Goal: Task Accomplishment & Management: Use online tool/utility

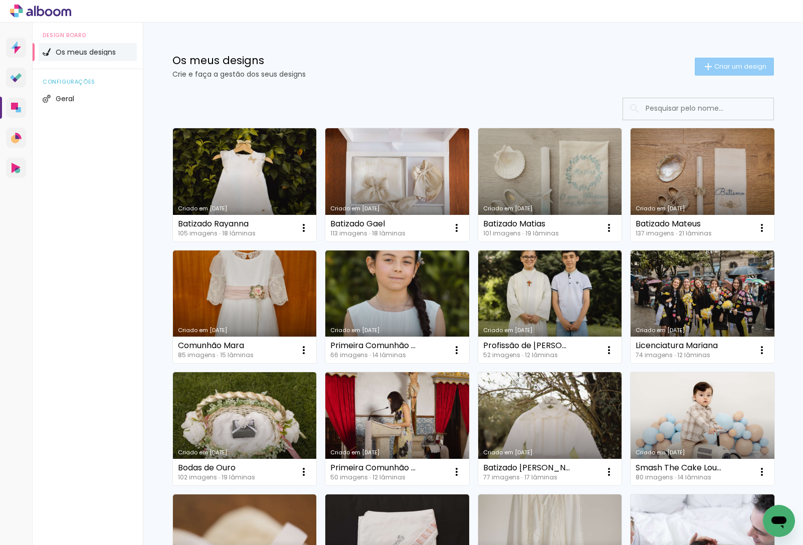
click at [743, 67] on span "Criar um design" at bounding box center [740, 66] width 52 height 7
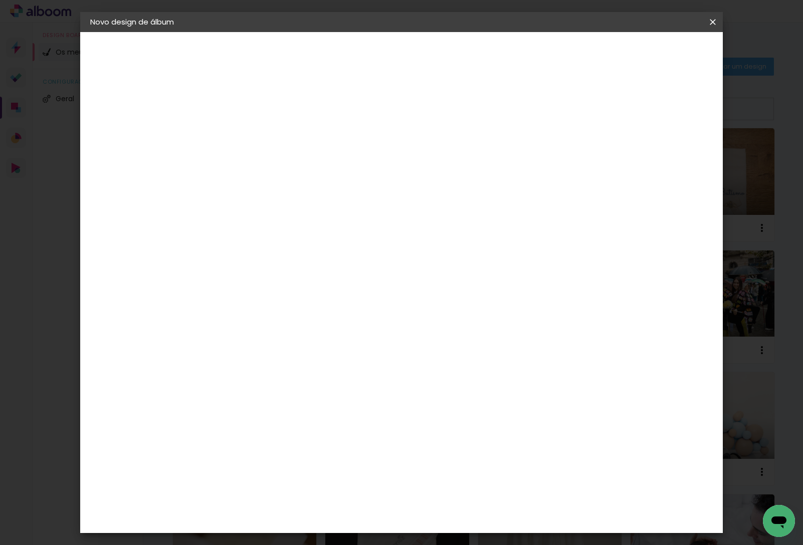
click at [254, 129] on input at bounding box center [254, 135] width 0 height 16
type input "Batizado [PERSON_NAME]"
type paper-input "Batizado [PERSON_NAME]"
click at [357, 58] on paper-button "Avançar" at bounding box center [332, 53] width 49 height 17
click at [313, 223] on div "DreambooksPro" at bounding box center [280, 227] width 65 height 8
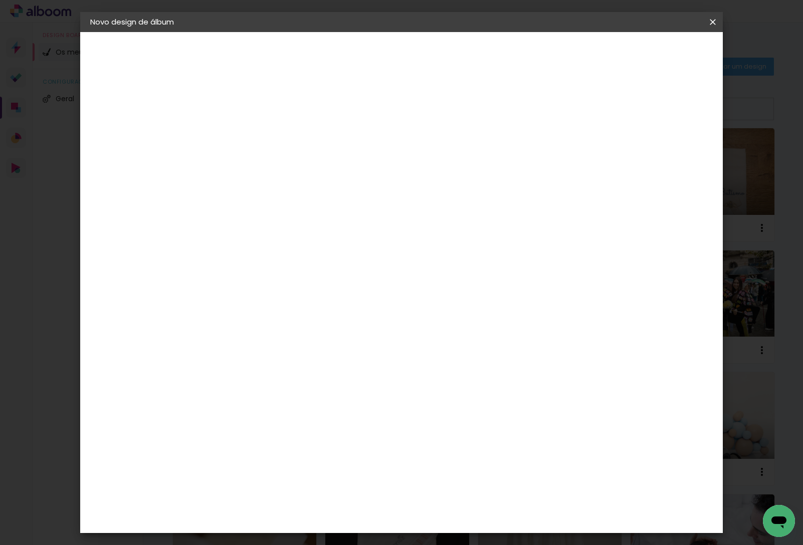
click at [401, 61] on paper-button "Avançar" at bounding box center [376, 53] width 49 height 17
drag, startPoint x: 423, startPoint y: 176, endPoint x: 421, endPoint y: 181, distance: 5.2
click at [309, 176] on paper-input-container "Linha" at bounding box center [280, 175] width 58 height 26
click at [428, 161] on paper-item "Álbum" at bounding box center [466, 166] width 200 height 20
type input "Álbum"
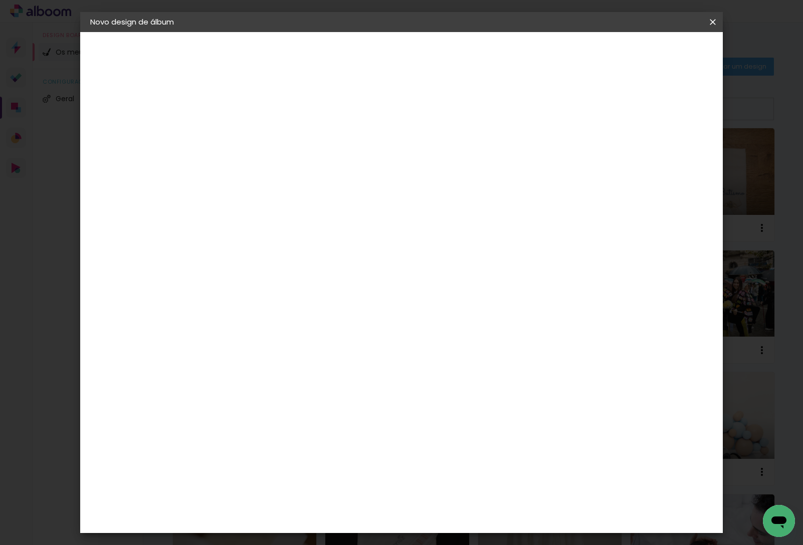
click at [322, 294] on span "30 × 25" at bounding box center [298, 304] width 47 height 21
click at [417, 60] on paper-button "Avançar" at bounding box center [392, 53] width 49 height 17
click at [657, 53] on span "Iniciar design" at bounding box center [634, 53] width 46 height 7
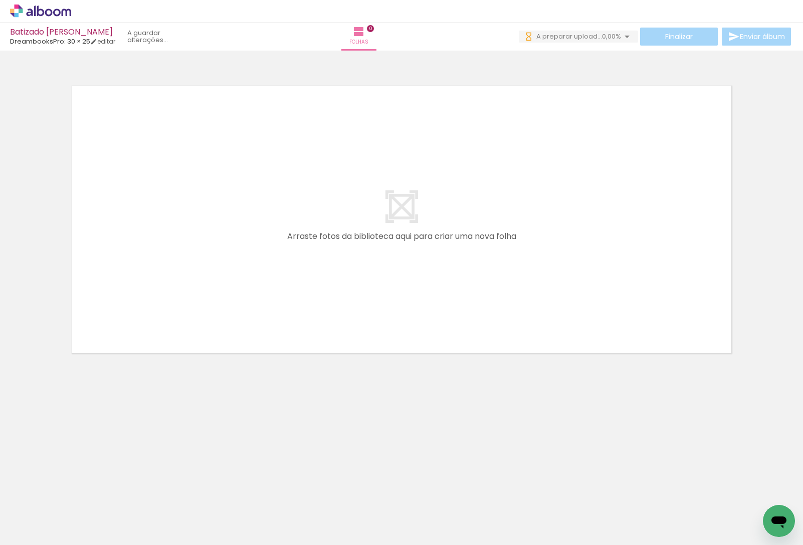
click at [38, 517] on input "Todas as fotos" at bounding box center [28, 515] width 38 height 9
click at [0, 0] on slot "Não utilizadas" at bounding box center [0, 0] width 0 height 0
type input "Não utilizadas"
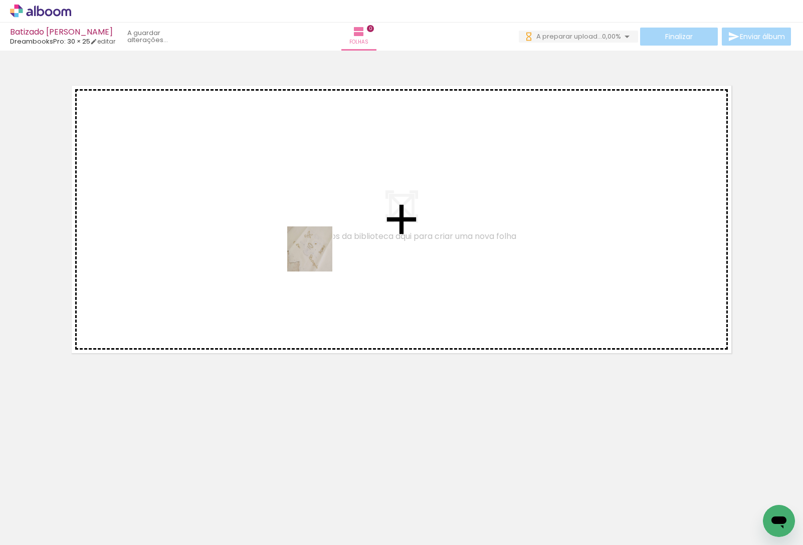
drag, startPoint x: 110, startPoint y: 523, endPoint x: 352, endPoint y: 199, distance: 404.3
click at [353, 197] on quentale-workspace at bounding box center [401, 272] width 803 height 545
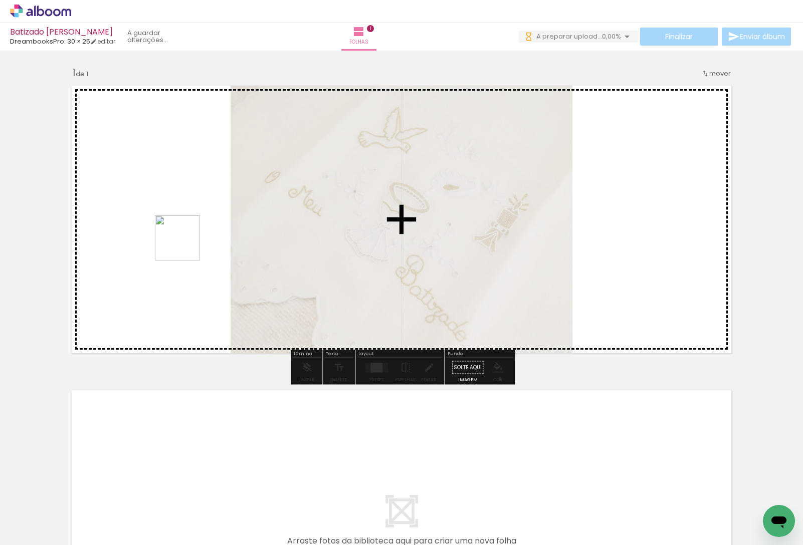
drag, startPoint x: 99, startPoint y: 520, endPoint x: 178, endPoint y: 428, distance: 121.1
click at [185, 243] on quentale-workspace at bounding box center [401, 272] width 803 height 545
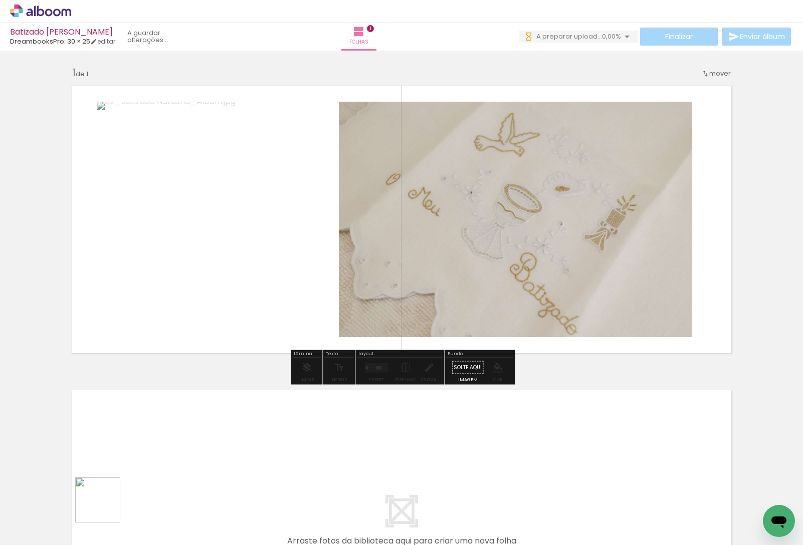
drag, startPoint x: 101, startPoint y: 517, endPoint x: 173, endPoint y: 445, distance: 102.4
click at [276, 267] on quentale-workspace at bounding box center [401, 272] width 803 height 545
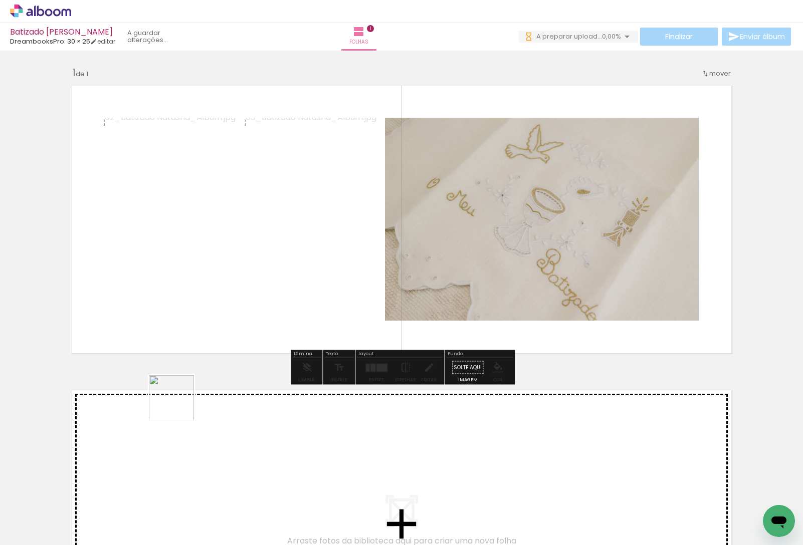
drag, startPoint x: 108, startPoint y: 501, endPoint x: 199, endPoint y: 463, distance: 98.8
click at [288, 252] on quentale-workspace at bounding box center [401, 272] width 803 height 545
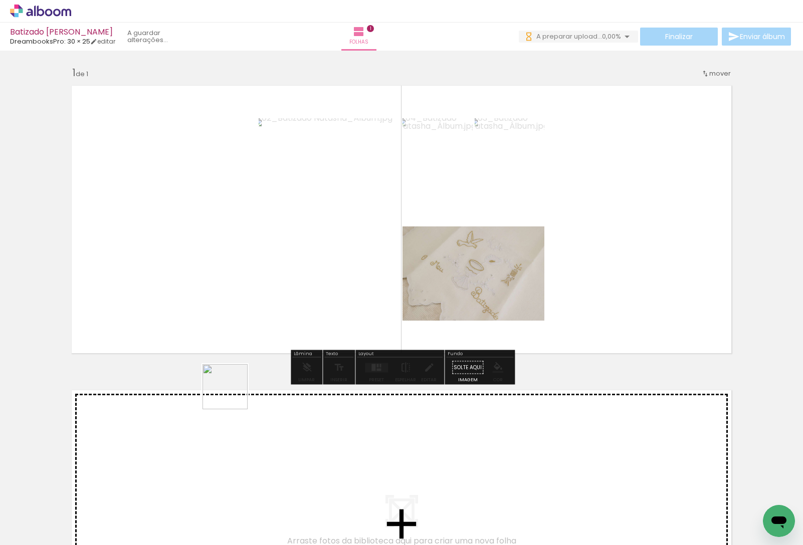
drag, startPoint x: 185, startPoint y: 436, endPoint x: 330, endPoint y: 311, distance: 191.5
click at [327, 316] on quentale-workspace at bounding box center [401, 272] width 803 height 545
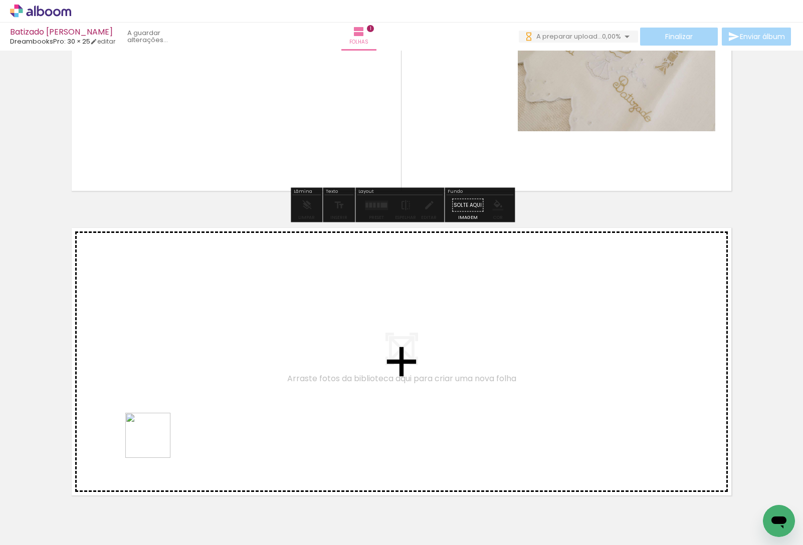
click at [199, 352] on quentale-workspace at bounding box center [401, 272] width 803 height 545
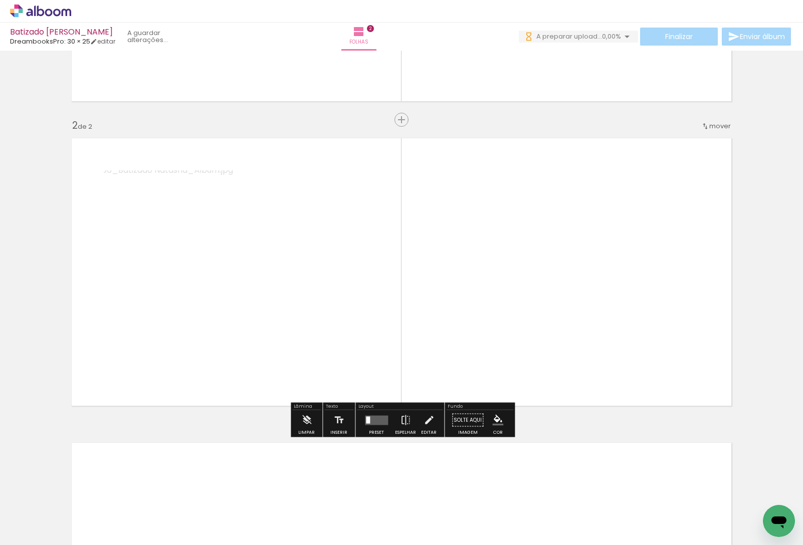
scroll to position [258, 0]
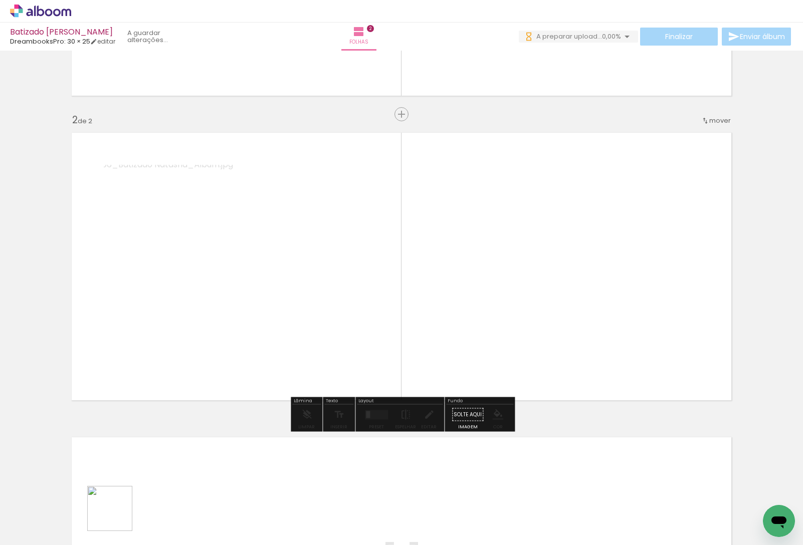
click at [295, 339] on quentale-workspace at bounding box center [401, 272] width 803 height 545
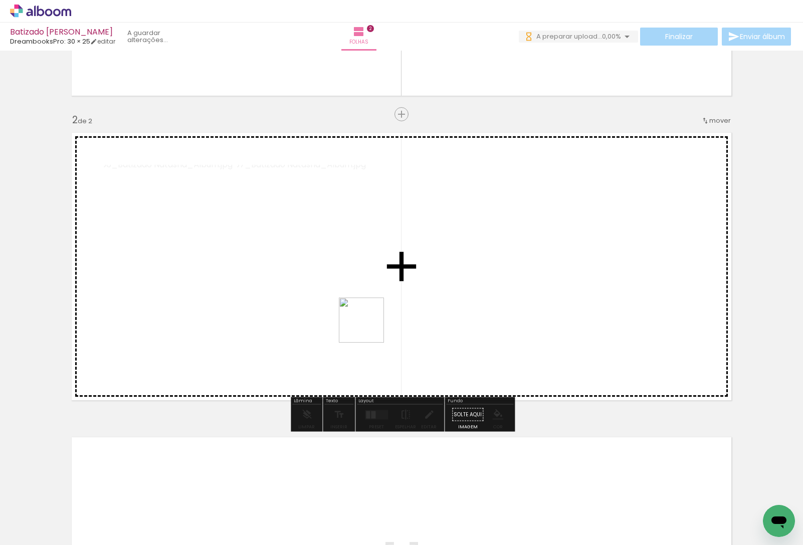
drag, startPoint x: 98, startPoint y: 536, endPoint x: 249, endPoint y: 448, distance: 174.6
click at [421, 280] on quentale-workspace at bounding box center [401, 272] width 803 height 545
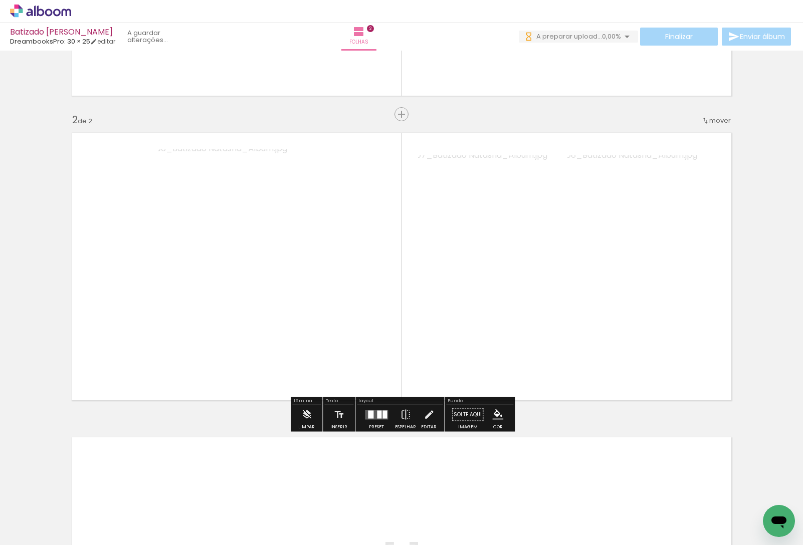
drag, startPoint x: 106, startPoint y: 518, endPoint x: 240, endPoint y: 428, distance: 161.5
click at [368, 277] on quentale-workspace at bounding box center [401, 272] width 803 height 545
drag, startPoint x: 108, startPoint y: 517, endPoint x: 321, endPoint y: 318, distance: 290.7
click at [321, 318] on quentale-workspace at bounding box center [401, 272] width 803 height 545
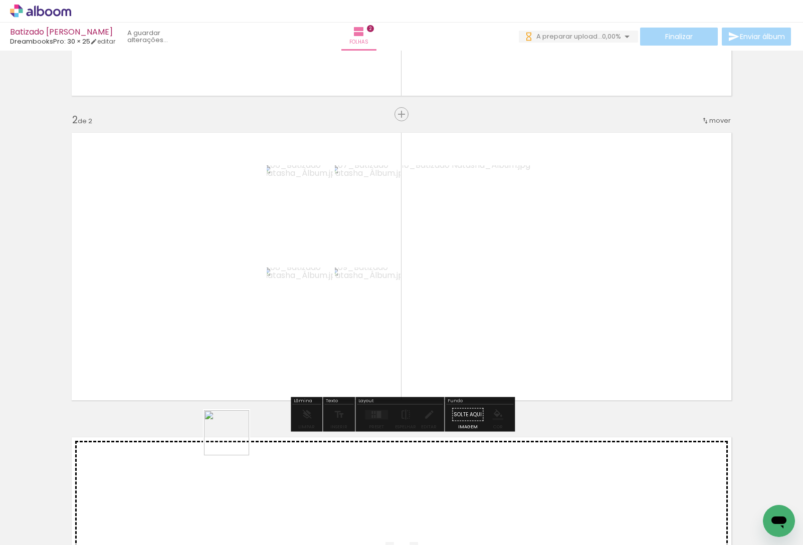
drag, startPoint x: 219, startPoint y: 516, endPoint x: 192, endPoint y: 490, distance: 37.6
click at [237, 335] on quentale-workspace at bounding box center [401, 272] width 803 height 545
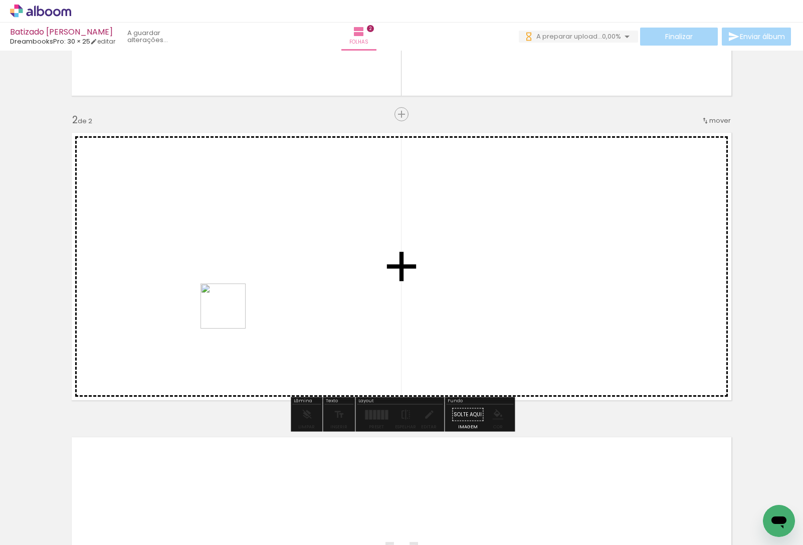
drag, startPoint x: 162, startPoint y: 506, endPoint x: 155, endPoint y: 437, distance: 69.5
click at [233, 302] on quentale-workspace at bounding box center [401, 272] width 803 height 545
drag, startPoint x: 115, startPoint y: 520, endPoint x: 330, endPoint y: 283, distance: 319.6
click at [330, 283] on quentale-workspace at bounding box center [401, 272] width 803 height 545
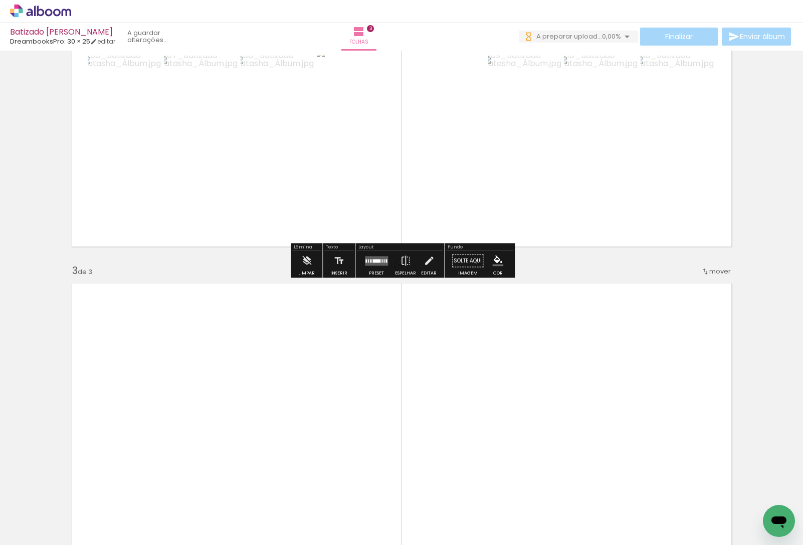
scroll to position [387, 0]
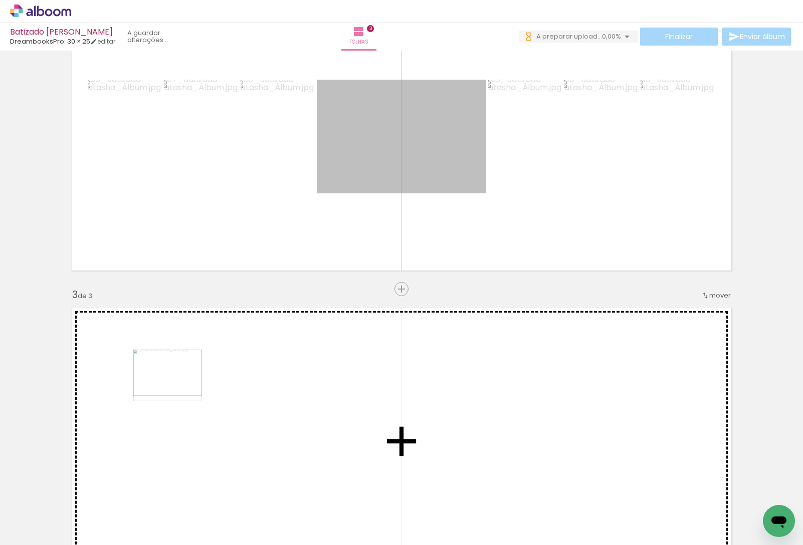
drag, startPoint x: 409, startPoint y: 151, endPoint x: 194, endPoint y: 389, distance: 320.8
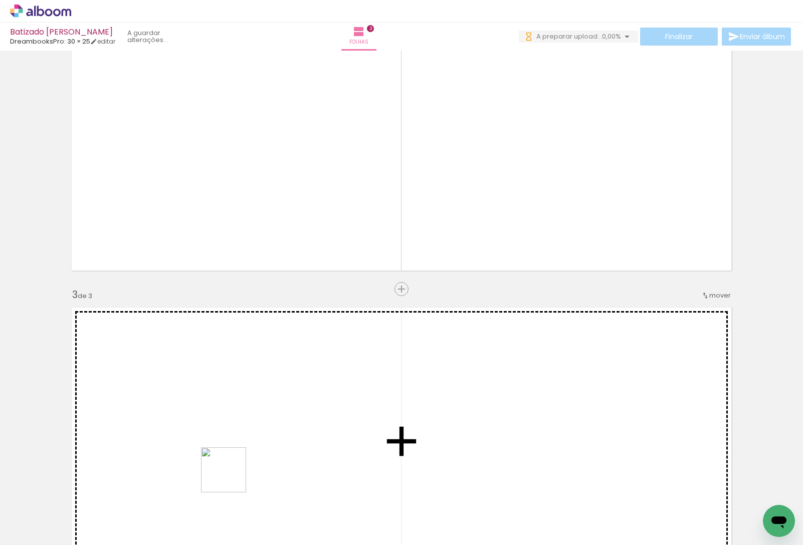
drag, startPoint x: 165, startPoint y: 521, endPoint x: 222, endPoint y: 474, distance: 74.0
click at [312, 426] on quentale-workspace at bounding box center [401, 272] width 803 height 545
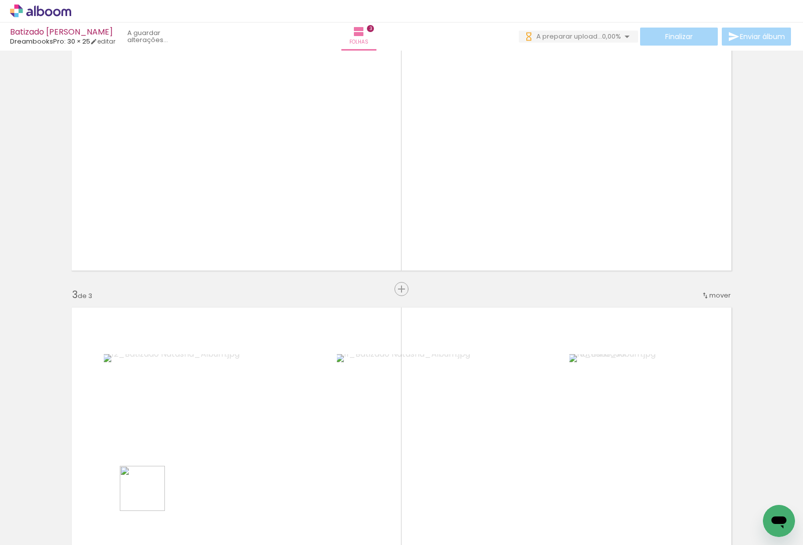
drag, startPoint x: 150, startPoint y: 496, endPoint x: 332, endPoint y: 445, distance: 189.6
click at [332, 445] on quentale-workspace at bounding box center [401, 272] width 803 height 545
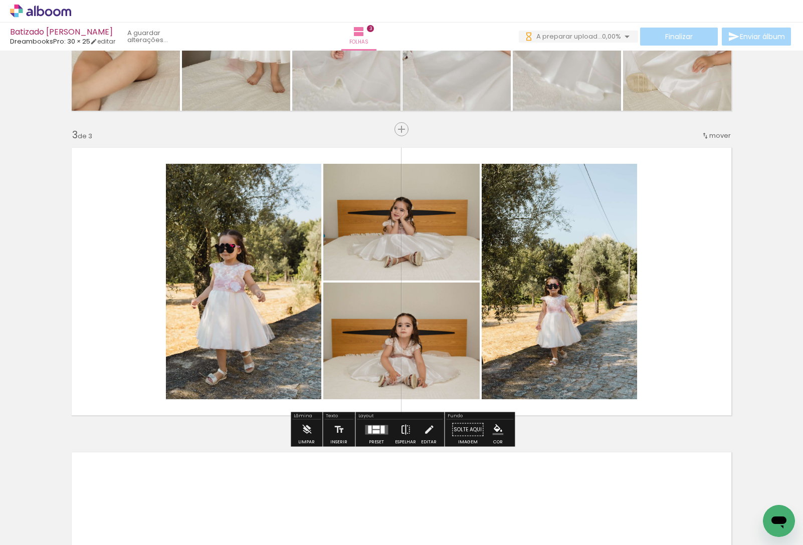
scroll to position [549, 0]
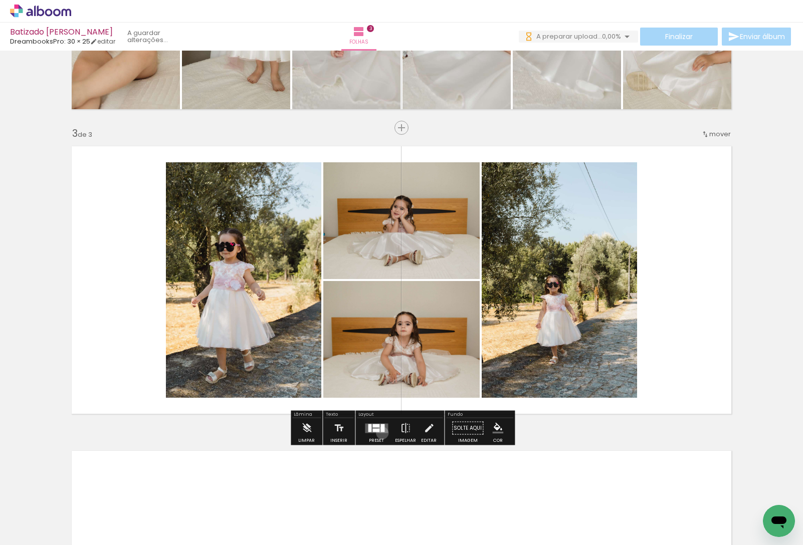
click at [380, 433] on div at bounding box center [376, 428] width 27 height 20
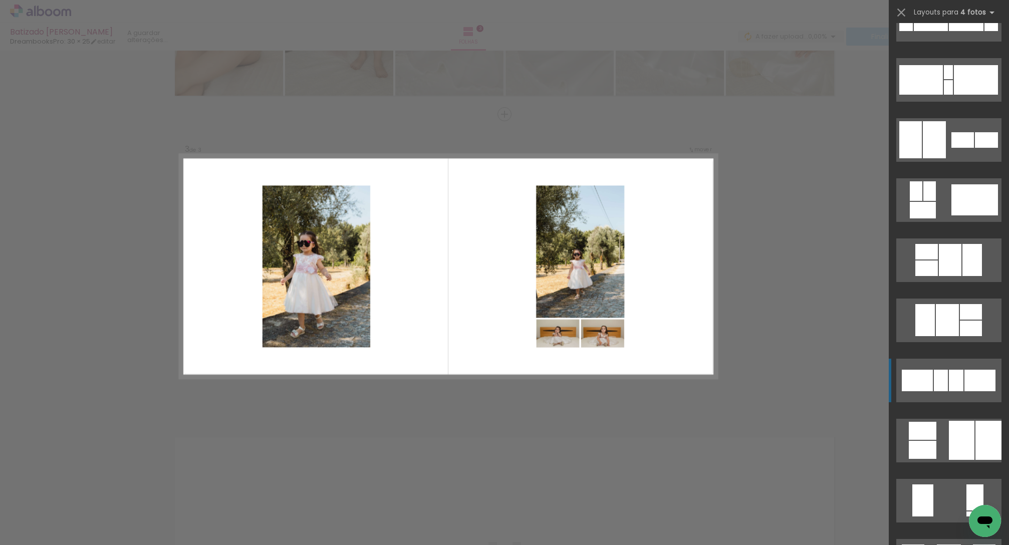
scroll to position [898, 0]
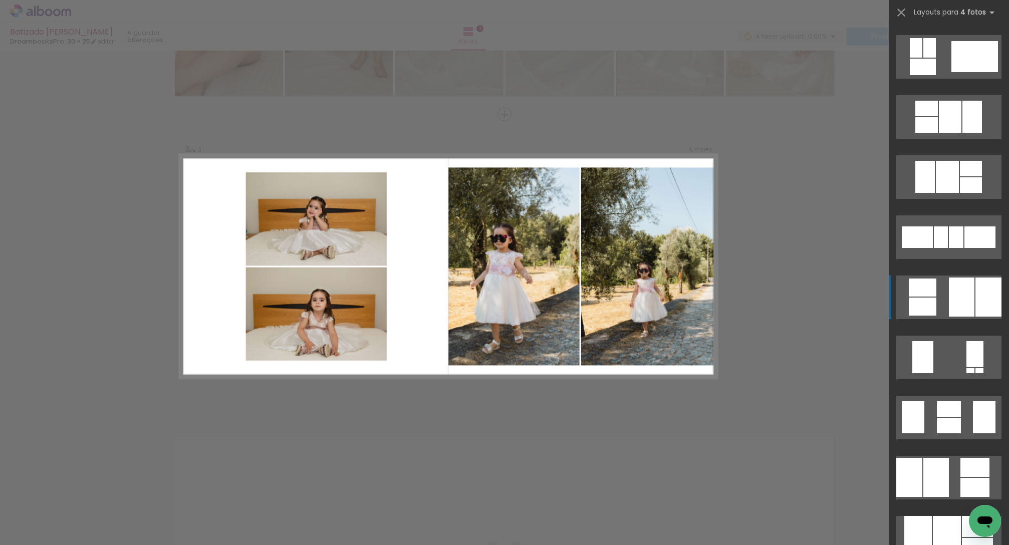
click at [802, 295] on div at bounding box center [962, 297] width 26 height 39
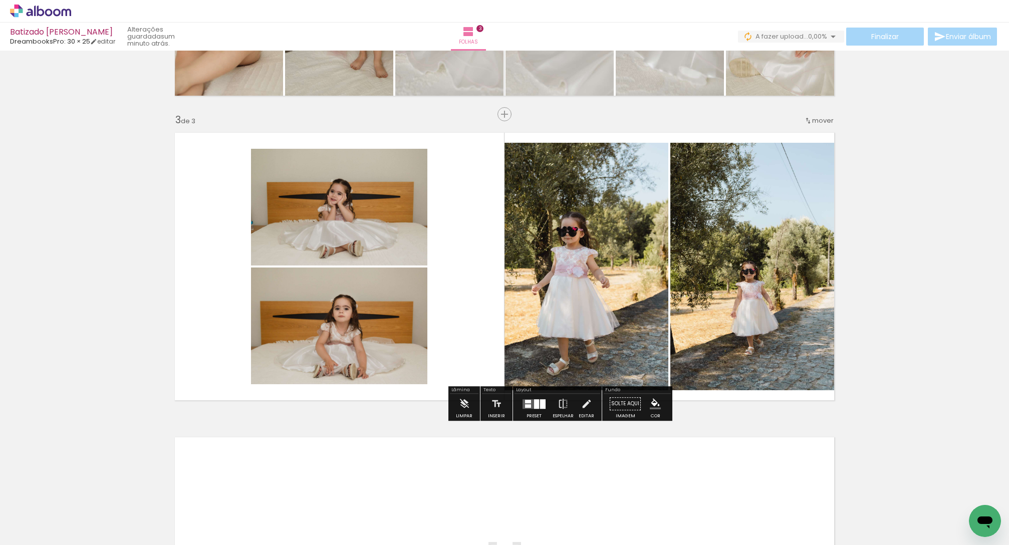
click at [480, 302] on quentale-layouter at bounding box center [505, 267] width 672 height 280
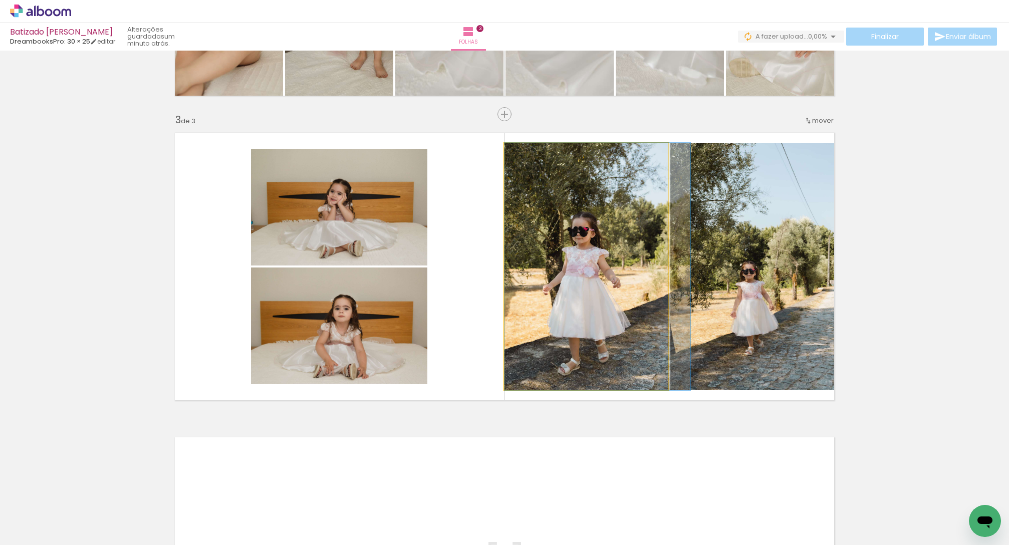
drag, startPoint x: 556, startPoint y: 301, endPoint x: 572, endPoint y: 301, distance: 15.5
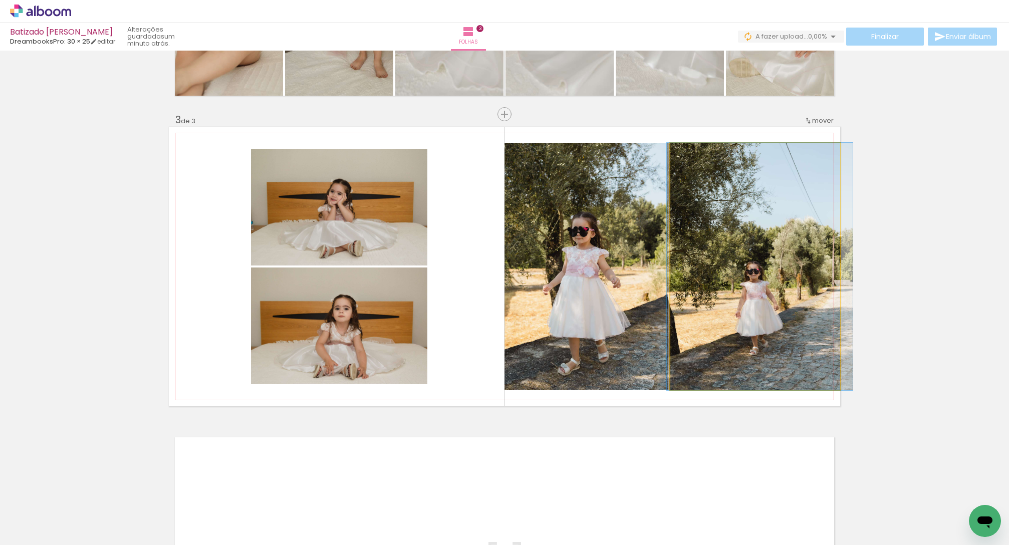
drag, startPoint x: 764, startPoint y: 300, endPoint x: 769, endPoint y: 290, distance: 10.5
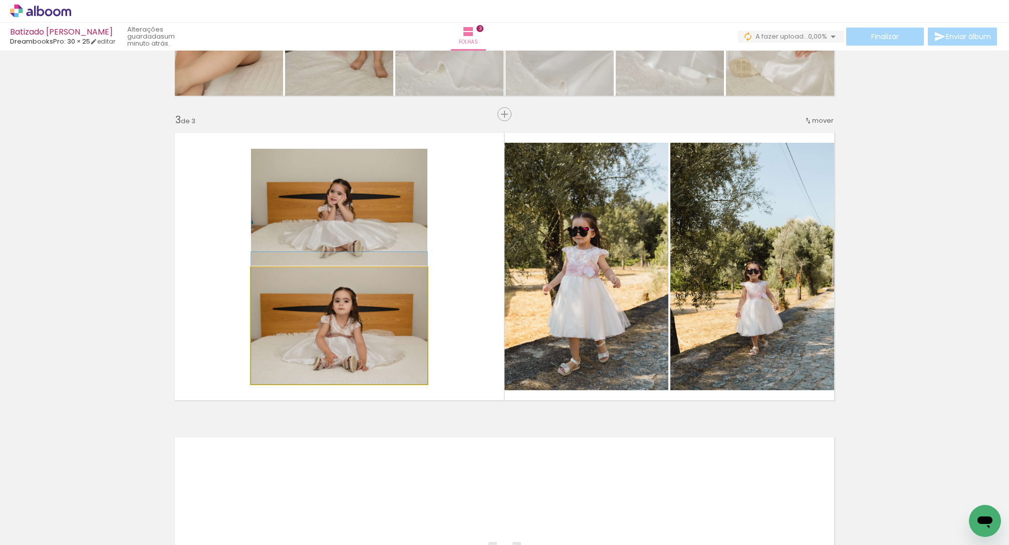
drag, startPoint x: 377, startPoint y: 336, endPoint x: 377, endPoint y: 317, distance: 19.5
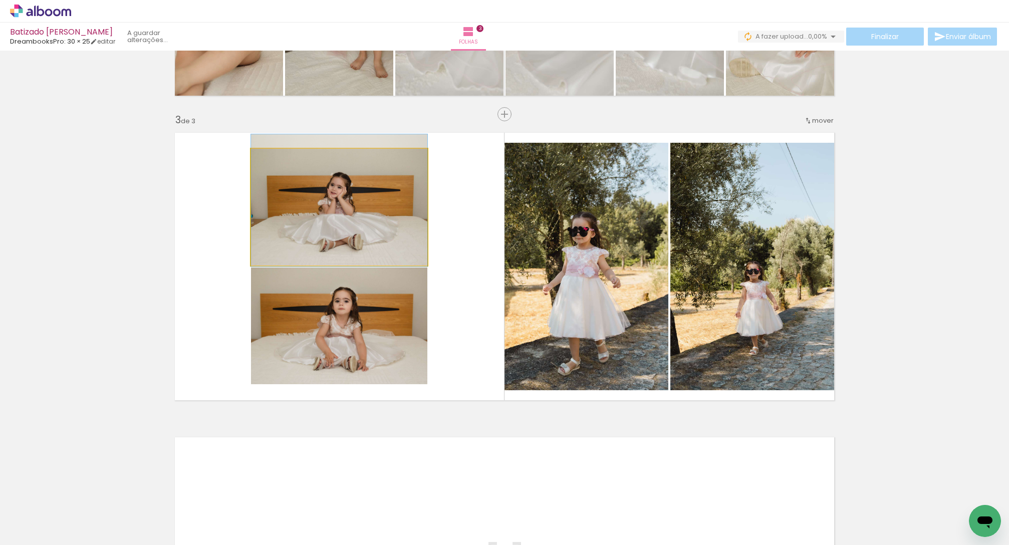
drag, startPoint x: 352, startPoint y: 236, endPoint x: 352, endPoint y: 217, distance: 18.5
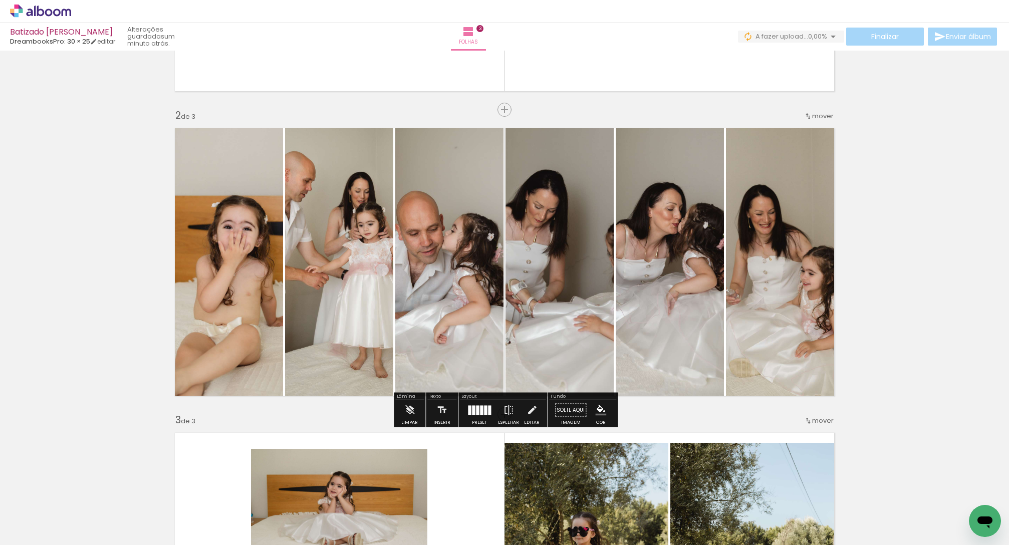
scroll to position [284, 0]
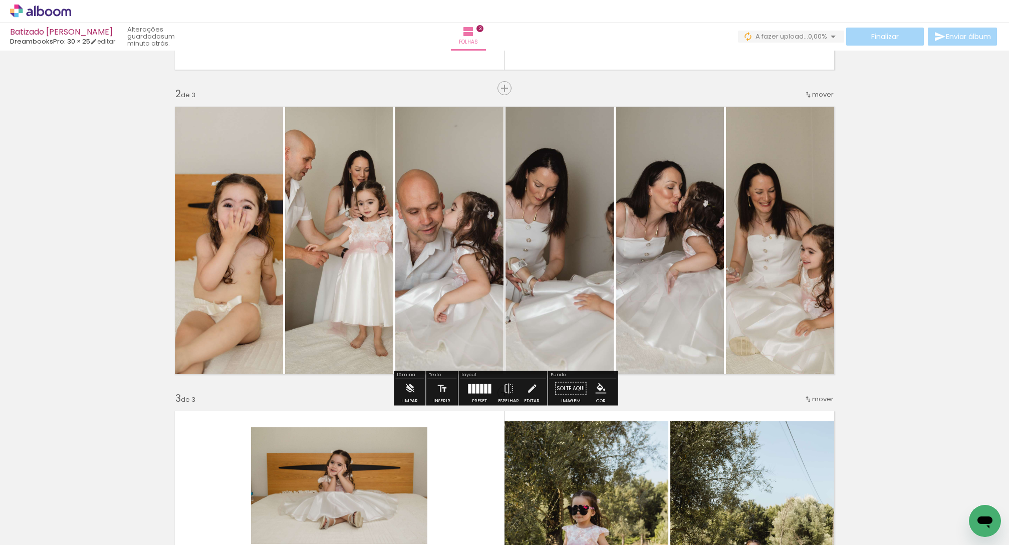
drag, startPoint x: 478, startPoint y: 391, endPoint x: 504, endPoint y: 393, distance: 26.7
click at [480, 391] on div at bounding box center [481, 389] width 3 height 10
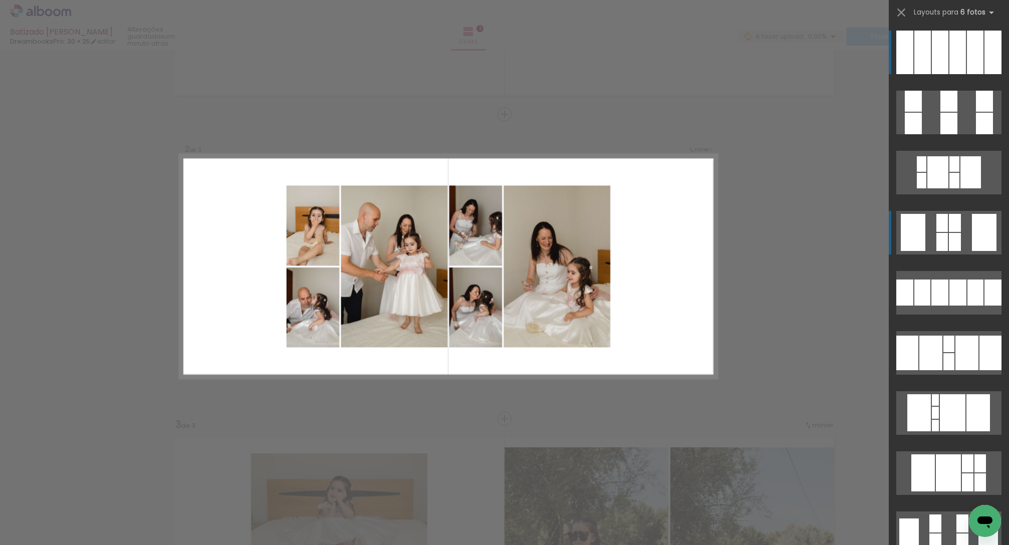
scroll to position [258, 0]
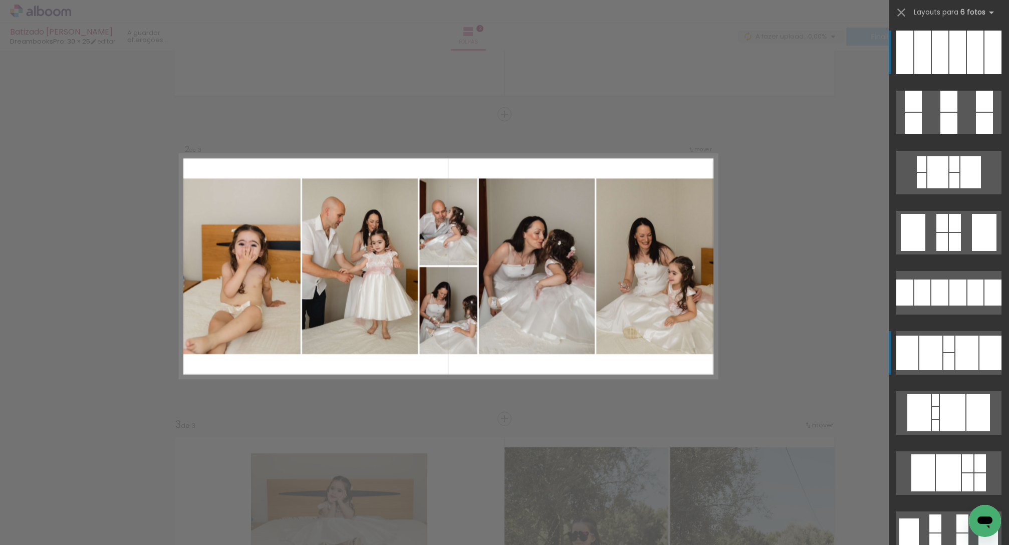
click at [802, 357] on div at bounding box center [949, 361] width 11 height 17
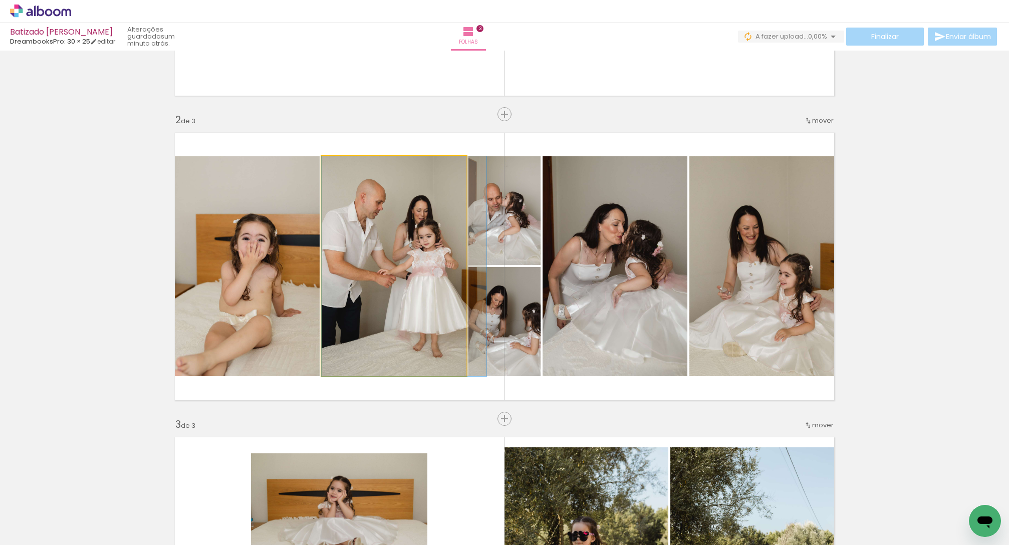
drag, startPoint x: 428, startPoint y: 319, endPoint x: 554, endPoint y: 309, distance: 126.2
click at [448, 319] on div at bounding box center [404, 266] width 165 height 220
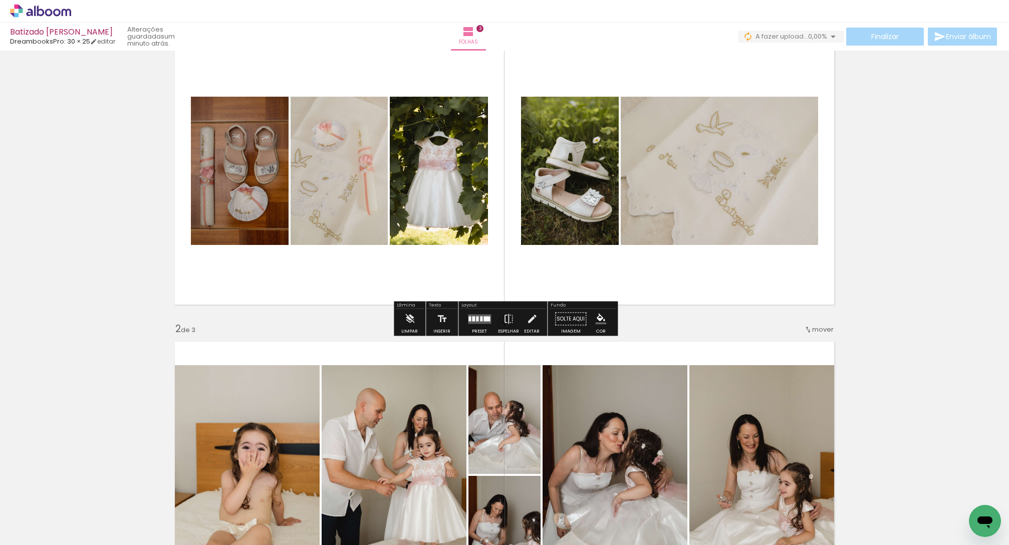
scroll to position [16, 0]
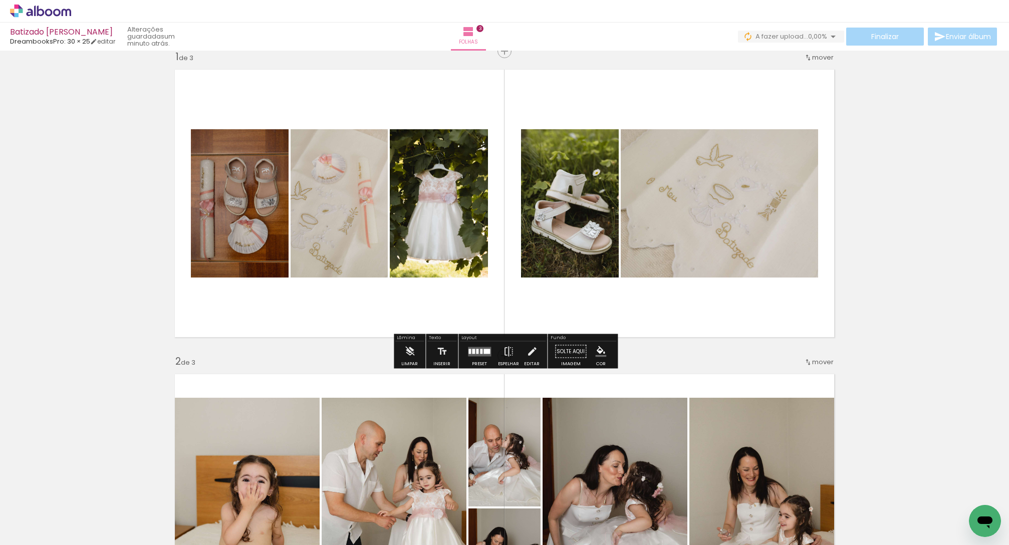
click at [476, 351] on div at bounding box center [477, 351] width 3 height 5
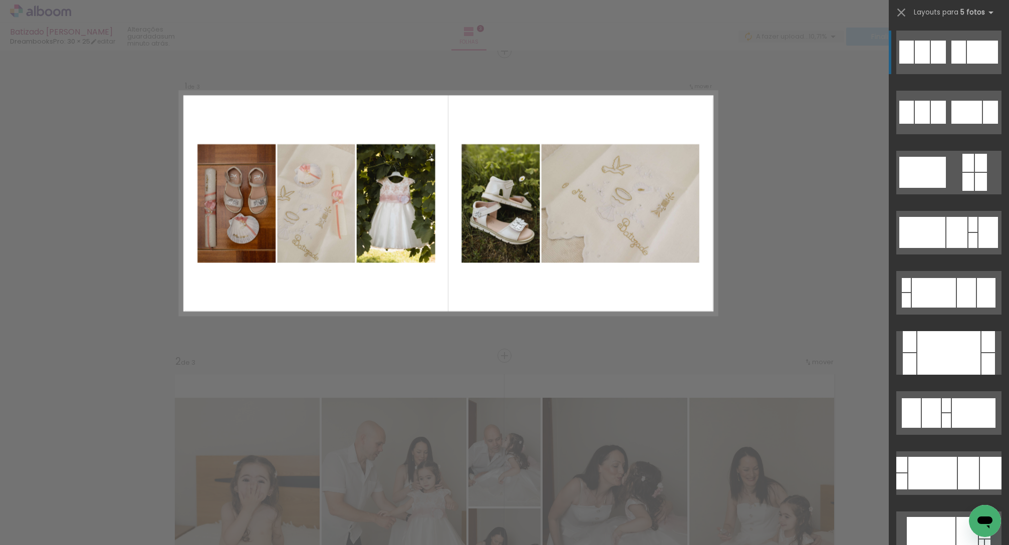
scroll to position [0, 0]
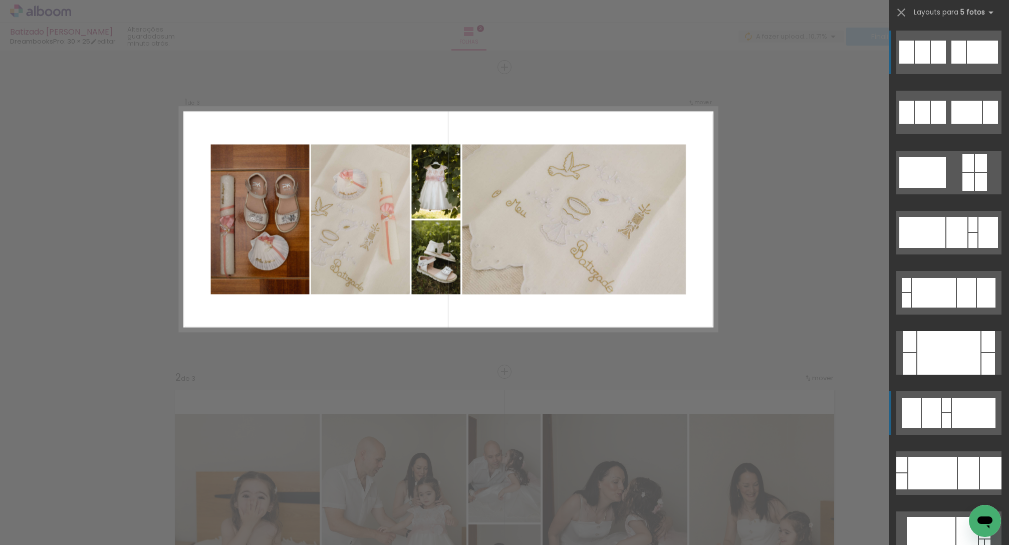
click at [802, 413] on div at bounding box center [931, 413] width 19 height 30
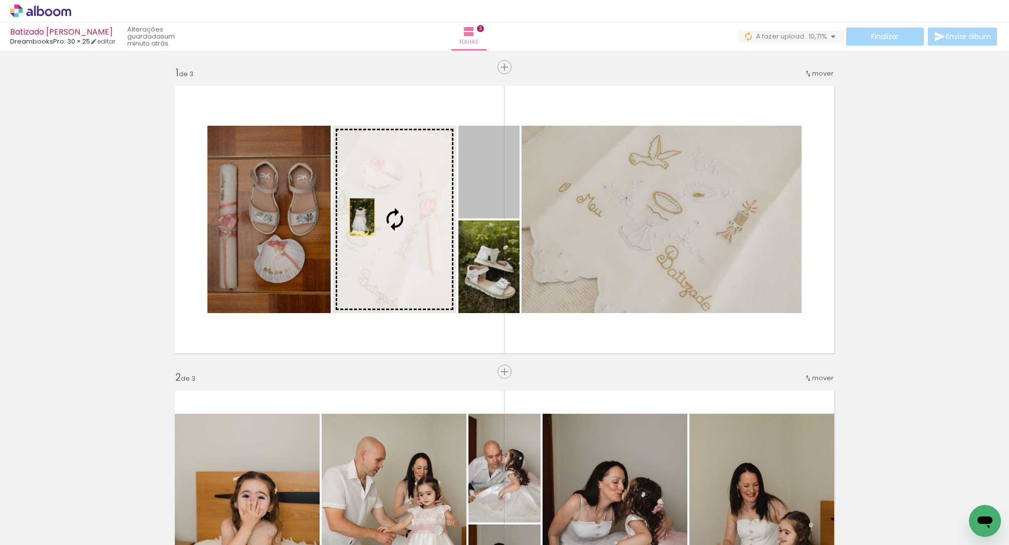
drag, startPoint x: 490, startPoint y: 194, endPoint x: 421, endPoint y: 234, distance: 79.4
click at [0, 0] on slot at bounding box center [0, 0] width 0 height 0
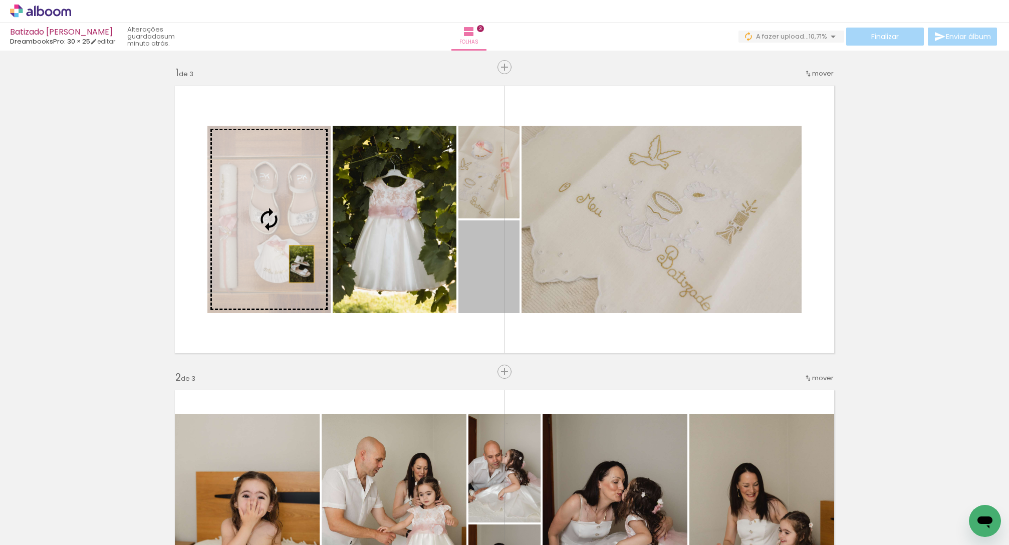
drag, startPoint x: 501, startPoint y: 281, endPoint x: 279, endPoint y: 259, distance: 223.1
click at [0, 0] on slot at bounding box center [0, 0] width 0 height 0
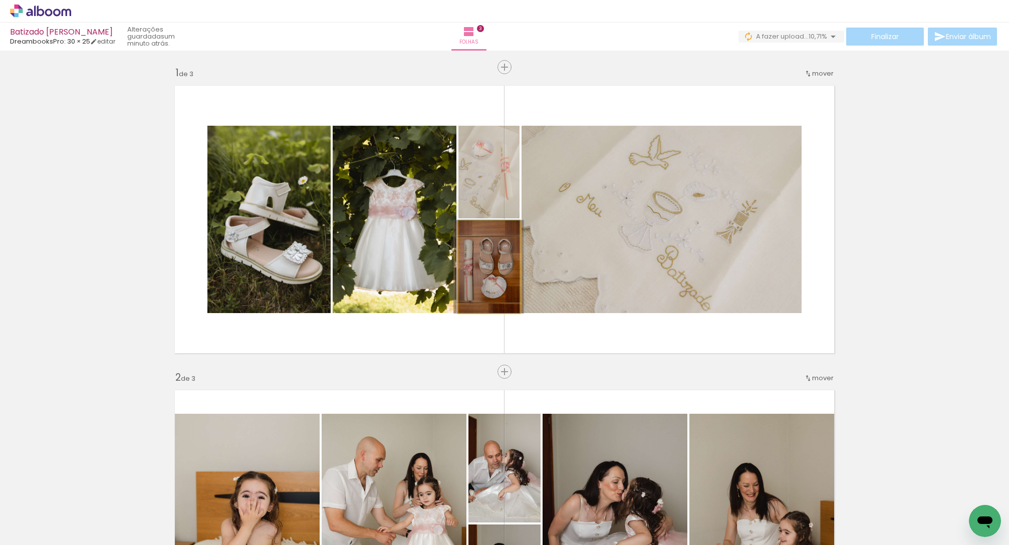
drag, startPoint x: 481, startPoint y: 268, endPoint x: 582, endPoint y: 258, distance: 101.7
click at [0, 0] on slot at bounding box center [0, 0] width 0 height 0
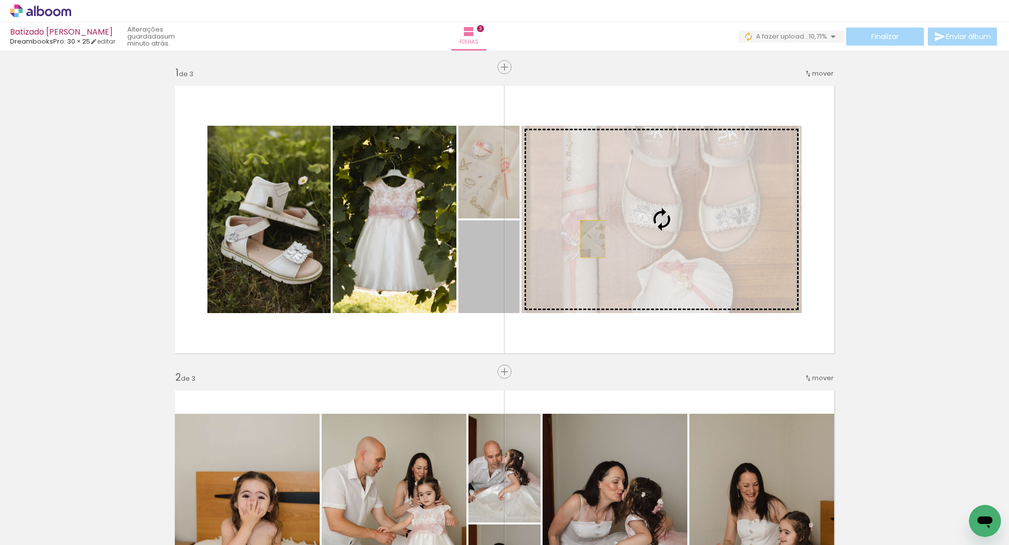
drag, startPoint x: 492, startPoint y: 264, endPoint x: 625, endPoint y: 231, distance: 136.7
click at [0, 0] on slot at bounding box center [0, 0] width 0 height 0
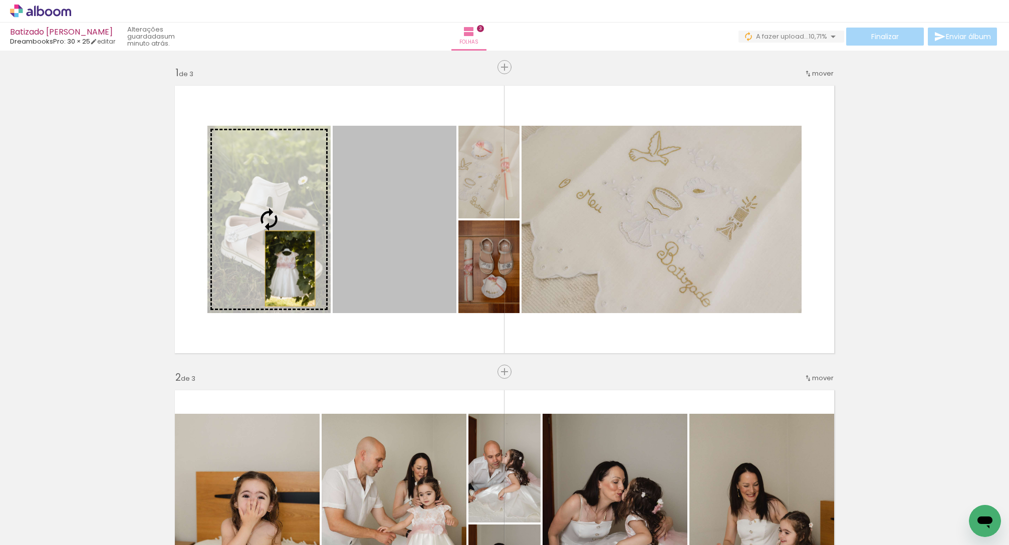
drag, startPoint x: 397, startPoint y: 273, endPoint x: 257, endPoint y: 270, distance: 139.9
click at [0, 0] on slot at bounding box center [0, 0] width 0 height 0
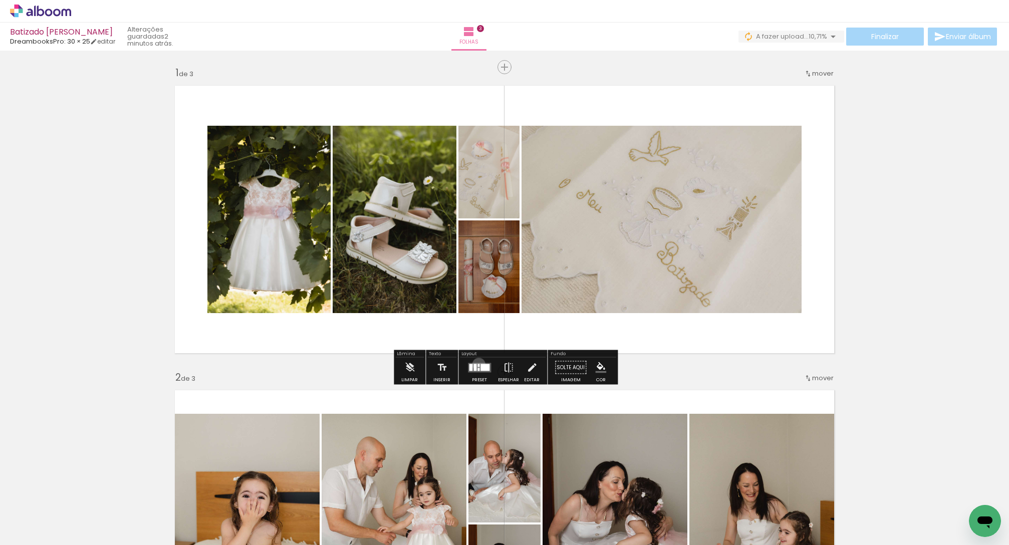
click at [478, 364] on div at bounding box center [479, 365] width 2 height 3
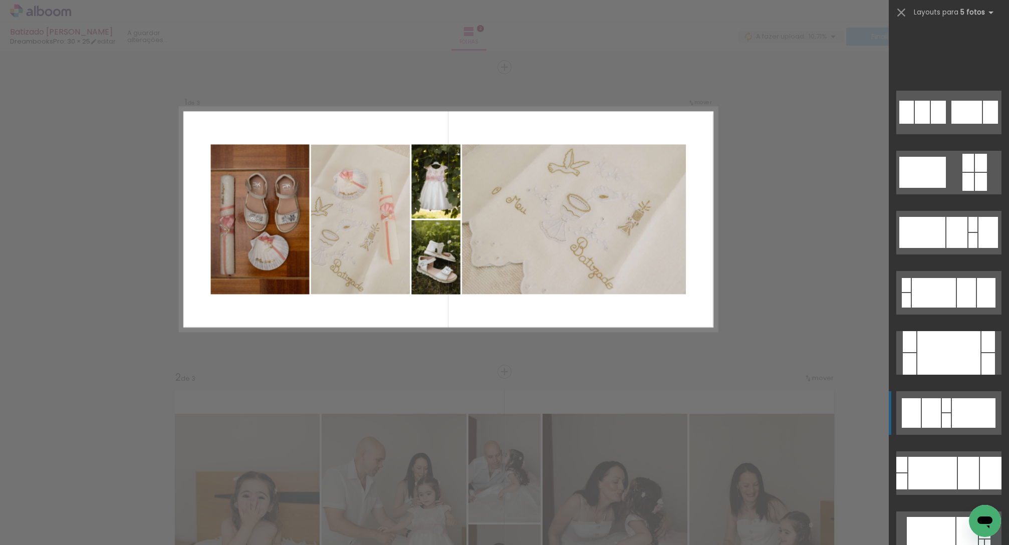
scroll to position [361, 0]
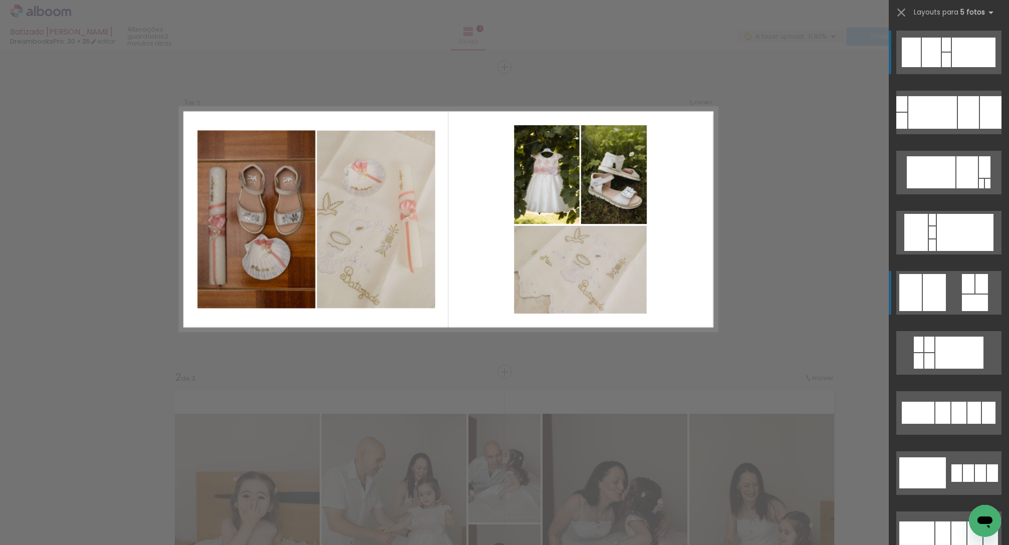
click at [802, 283] on quentale-layouter at bounding box center [949, 293] width 105 height 44
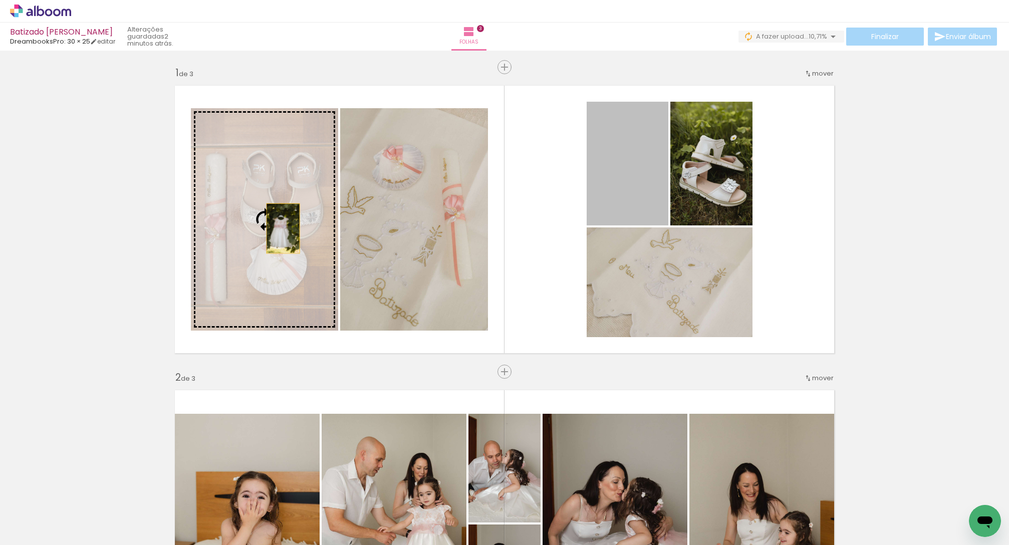
drag, startPoint x: 538, startPoint y: 200, endPoint x: 296, endPoint y: 228, distance: 243.6
click at [0, 0] on slot at bounding box center [0, 0] width 0 height 0
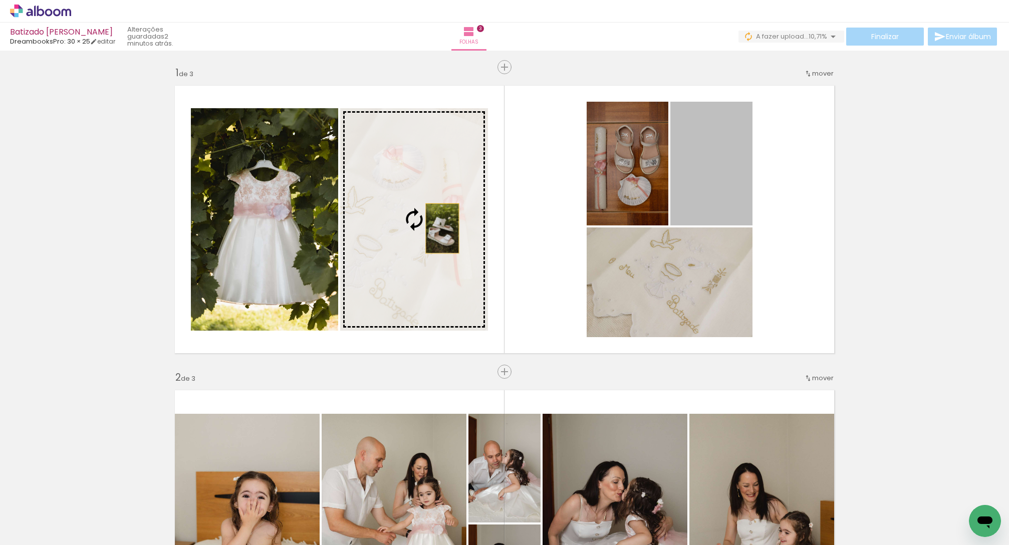
drag, startPoint x: 725, startPoint y: 178, endPoint x: 444, endPoint y: 229, distance: 285.6
click at [0, 0] on slot at bounding box center [0, 0] width 0 height 0
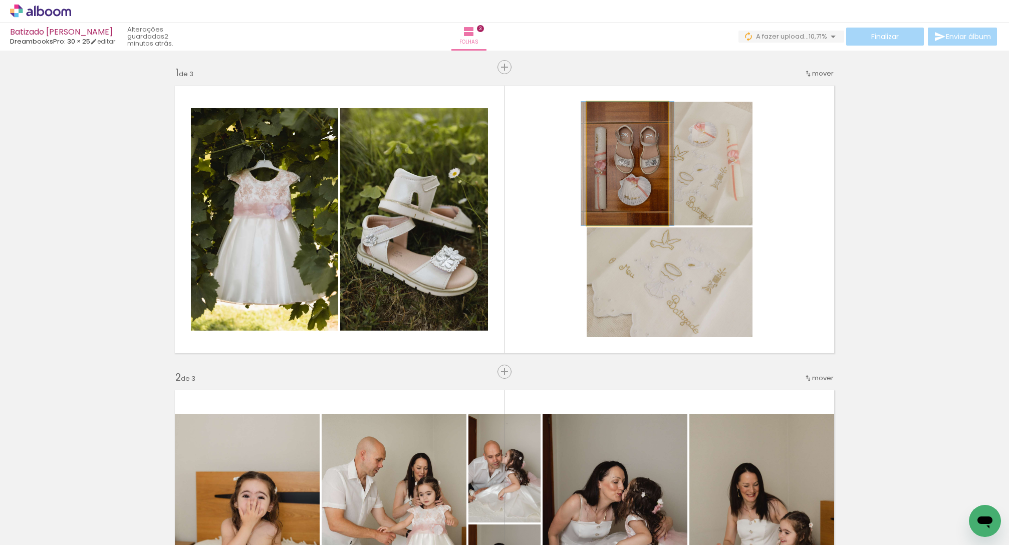
drag, startPoint x: 647, startPoint y: 190, endPoint x: 663, endPoint y: 189, distance: 15.6
click at [647, 190] on quentale-photo at bounding box center [628, 164] width 82 height 124
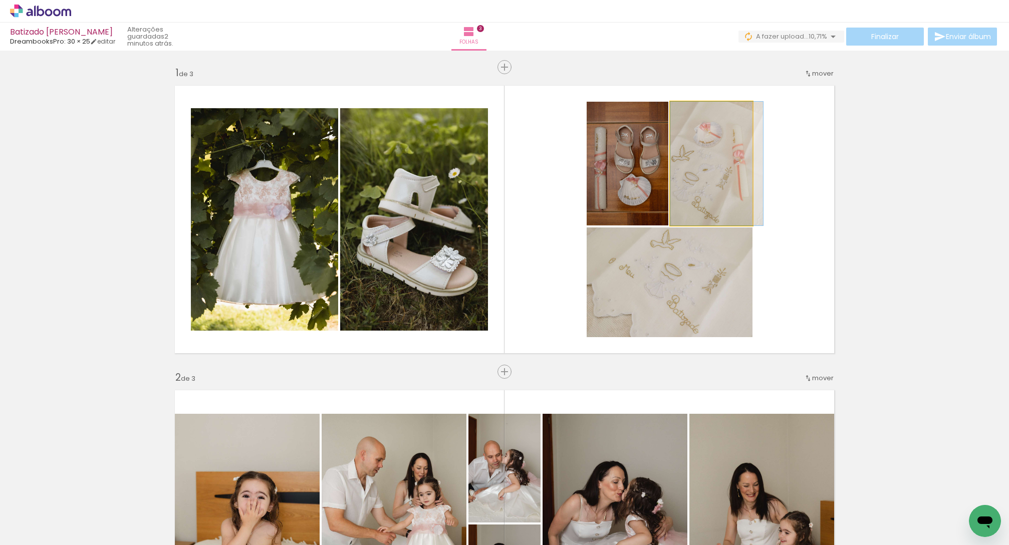
drag, startPoint x: 699, startPoint y: 187, endPoint x: 707, endPoint y: 188, distance: 8.1
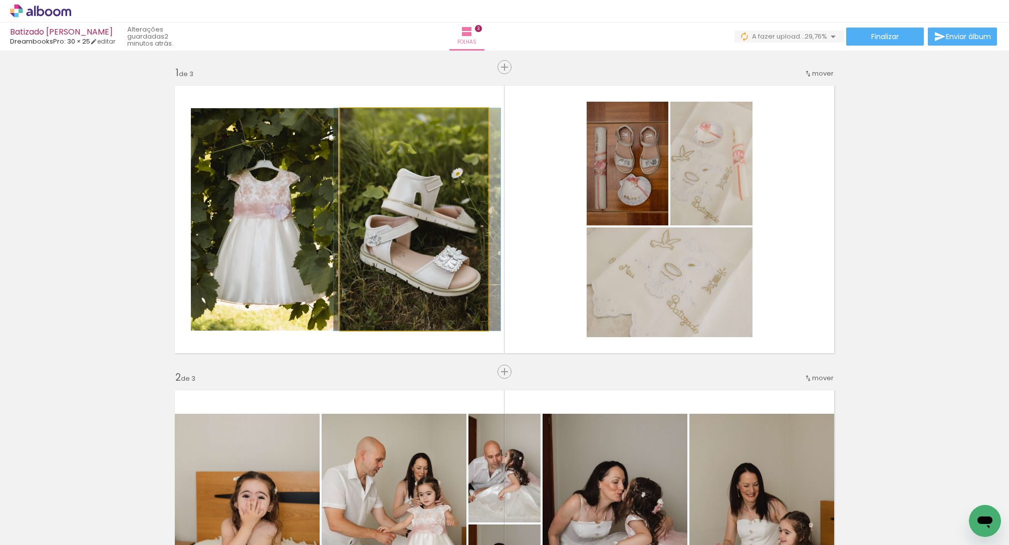
drag, startPoint x: 419, startPoint y: 244, endPoint x: 413, endPoint y: 244, distance: 6.0
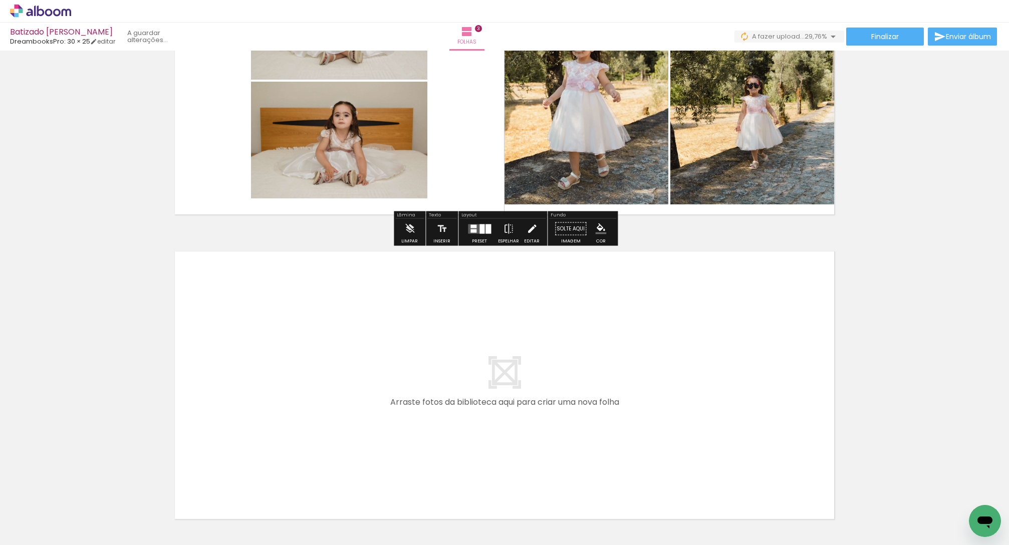
scroll to position [826, 0]
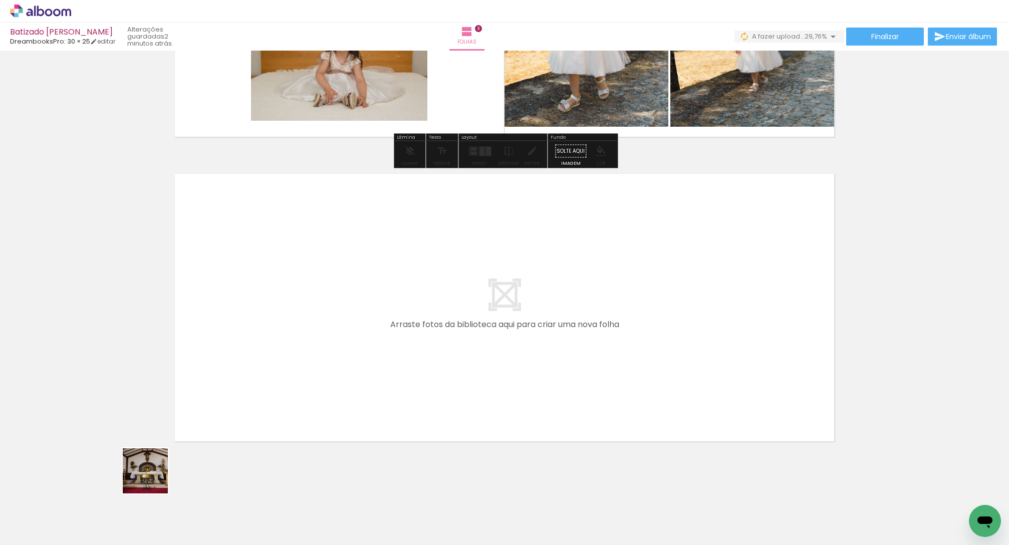
drag, startPoint x: 153, startPoint y: 479, endPoint x: 293, endPoint y: 353, distance: 188.1
click at [293, 353] on quentale-workspace at bounding box center [504, 272] width 1009 height 545
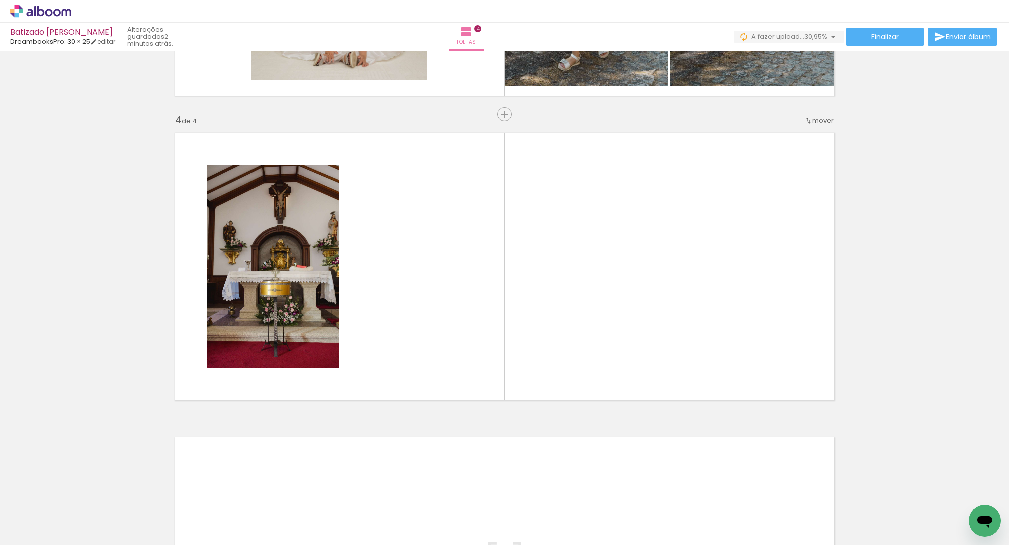
scroll to position [0, 0]
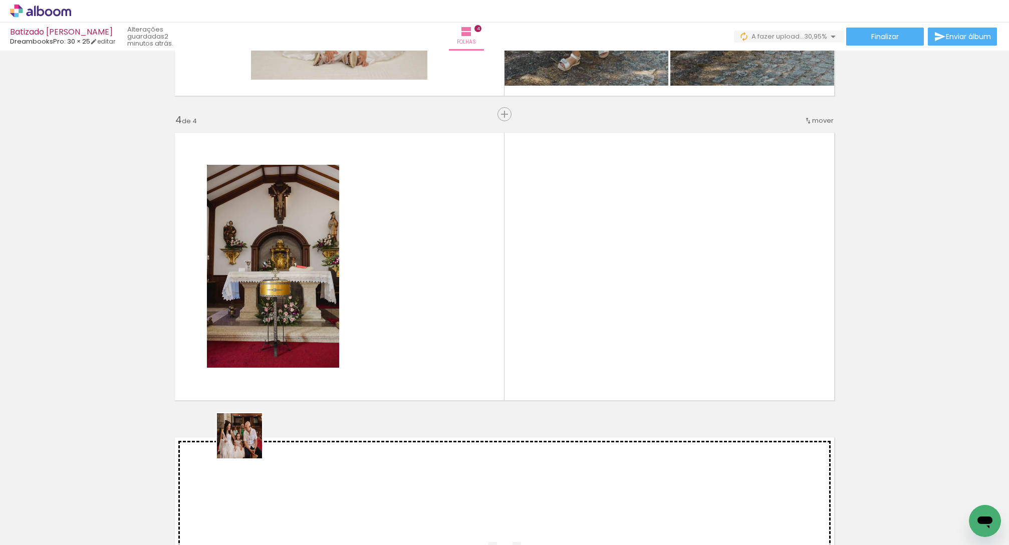
drag, startPoint x: 247, startPoint y: 444, endPoint x: 260, endPoint y: 442, distance: 13.1
click at [408, 343] on quentale-workspace at bounding box center [504, 272] width 1009 height 545
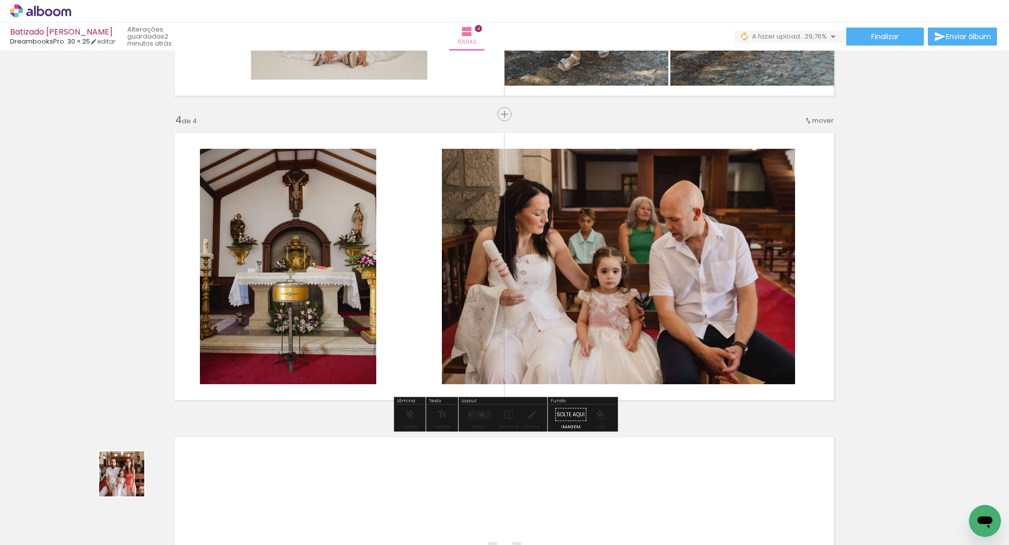
drag, startPoint x: 97, startPoint y: 510, endPoint x: 284, endPoint y: 419, distance: 208.2
click at [370, 310] on quentale-workspace at bounding box center [504, 272] width 1009 height 545
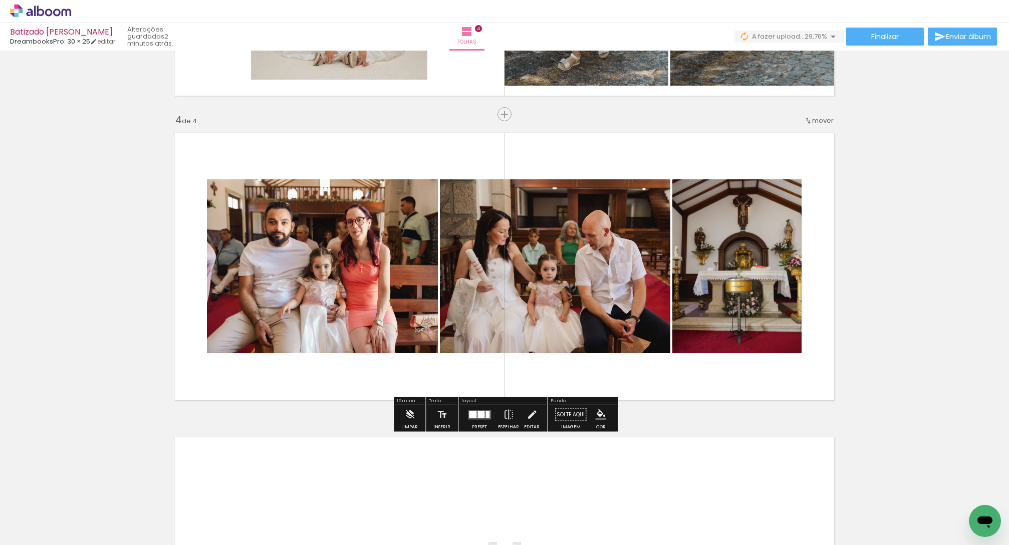
drag, startPoint x: 108, startPoint y: 516, endPoint x: 276, endPoint y: 406, distance: 200.2
click at [360, 303] on quentale-workspace at bounding box center [504, 272] width 1009 height 545
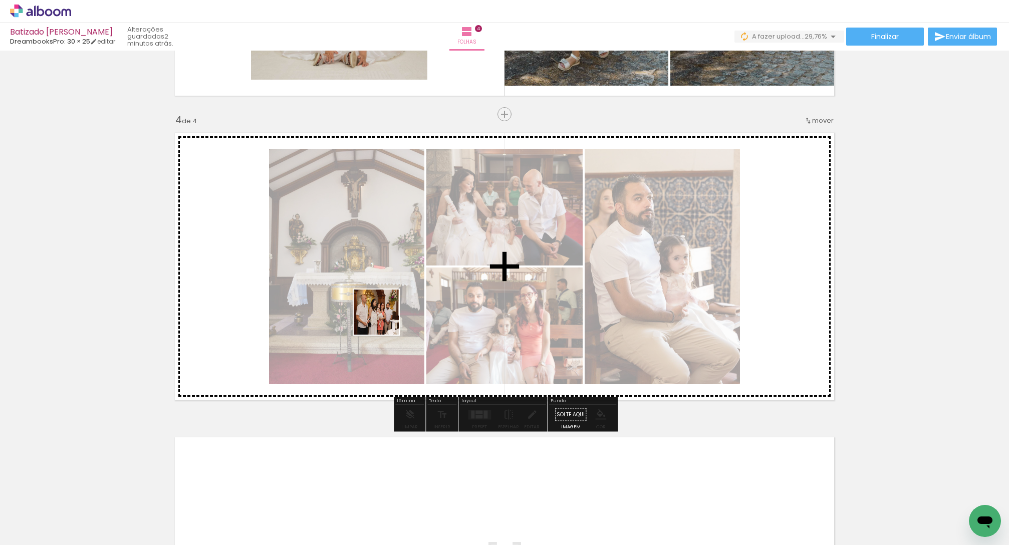
drag, startPoint x: 103, startPoint y: 525, endPoint x: 389, endPoint y: 316, distance: 354.3
click at [389, 315] on quentale-workspace at bounding box center [504, 272] width 1009 height 545
